Goal: Task Accomplishment & Management: Use online tool/utility

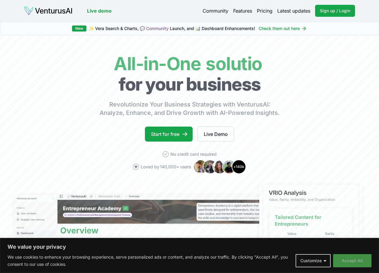
click at [339, 255] on button "Accept All" at bounding box center [352, 260] width 38 height 13
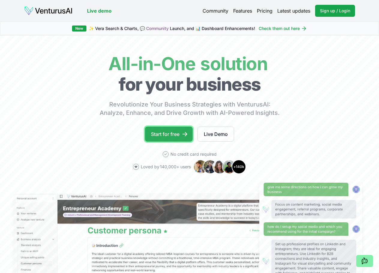
click at [178, 135] on link "Start for free" at bounding box center [169, 134] width 48 height 15
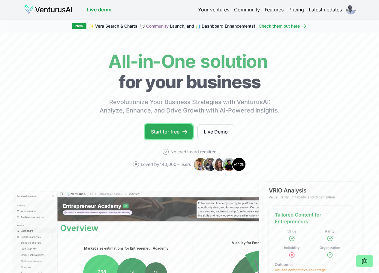
click at [186, 132] on icon at bounding box center [185, 132] width 5 height 4
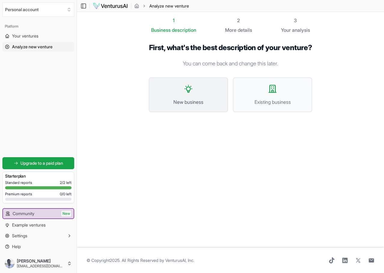
click at [197, 106] on span "New business" at bounding box center [188, 101] width 66 height 7
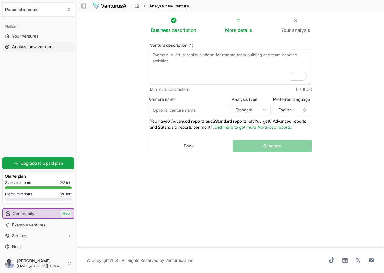
paste textarea "VenturusAI"
type textarea "VenturusAI"
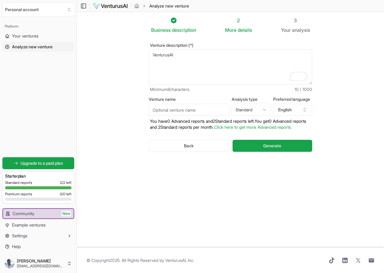
drag, startPoint x: 172, startPoint y: 56, endPoint x: 144, endPoint y: 56, distance: 27.3
click at [144, 56] on div "Venture description (*) VenturusAI Minimum 8 characters. 10 / 1000 Venture name…" at bounding box center [230, 103] width 183 height 138
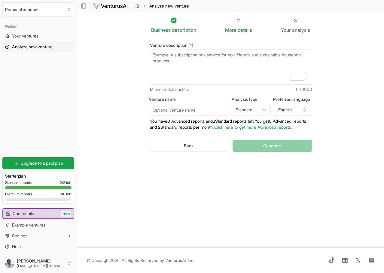
click at [178, 61] on textarea "Venture description (*)" at bounding box center [230, 66] width 163 height 35
paste textarea "24/7 homegoods and personal hygiene emergency vending machine company. it solve…"
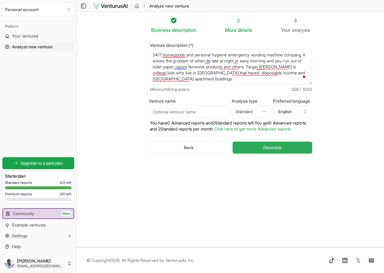
type textarea "24/7 homegoods and personal hygiene emergency vending machine company. it solve…"
click at [281, 150] on button "Generate" at bounding box center [272, 148] width 80 height 12
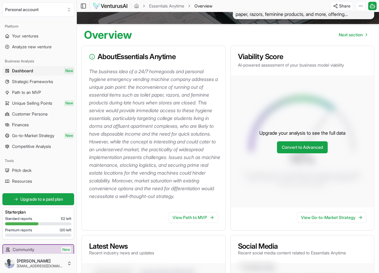
scroll to position [30, 0]
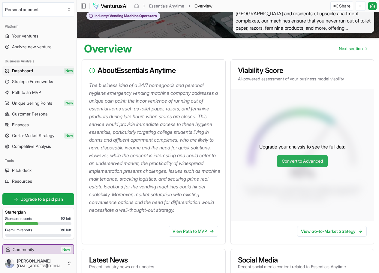
click at [300, 164] on link "Convert to Advanced" at bounding box center [302, 161] width 51 height 12
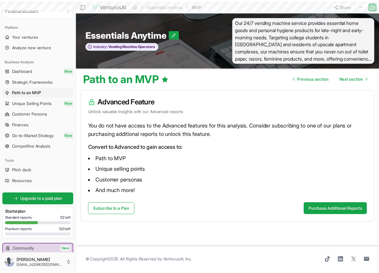
scroll to position [30, 0]
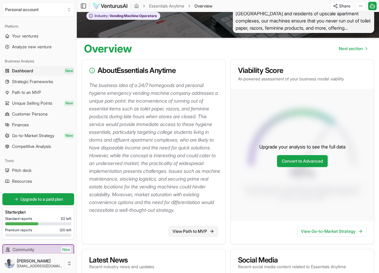
click at [202, 237] on link "View Path to MVP" at bounding box center [194, 231] width 50 height 11
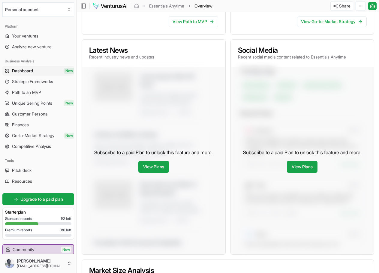
scroll to position [240, 0]
